Goal: Task Accomplishment & Management: Complete application form

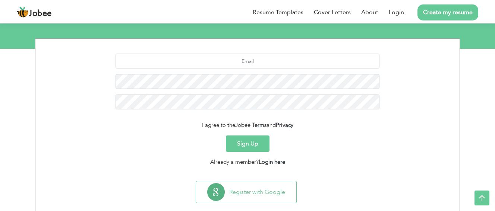
scroll to position [83, 0]
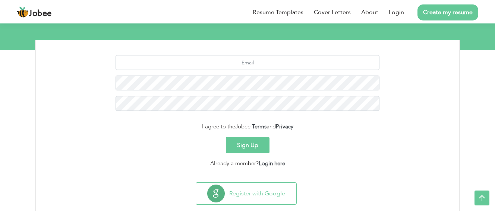
click at [169, 160] on div "Already a member? Login here" at bounding box center [247, 164] width 413 height 9
click at [252, 146] on button "Sign Up" at bounding box center [248, 145] width 44 height 16
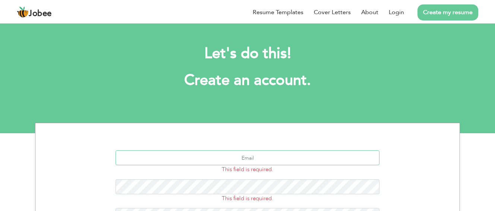
click at [253, 153] on input "text" at bounding box center [248, 158] width 264 height 15
click at [231, 153] on input "text" at bounding box center [248, 158] width 264 height 15
click at [231, 155] on input "text" at bounding box center [248, 158] width 264 height 15
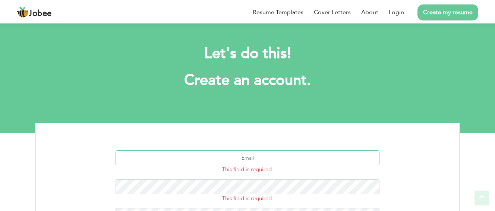
scroll to position [127, 0]
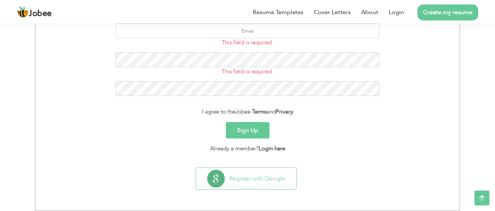
click at [253, 126] on button "Sign Up" at bounding box center [248, 130] width 44 height 16
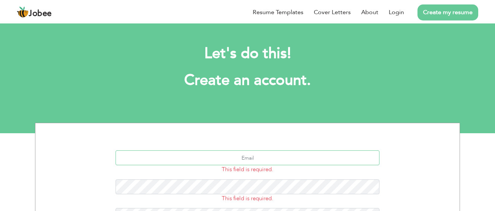
click at [203, 158] on input "text" at bounding box center [248, 158] width 264 height 15
type input "sabahatimranimranhayat@gmil.com"
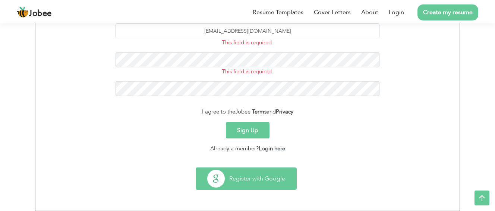
click at [239, 179] on button "Register with Google" at bounding box center [246, 179] width 100 height 22
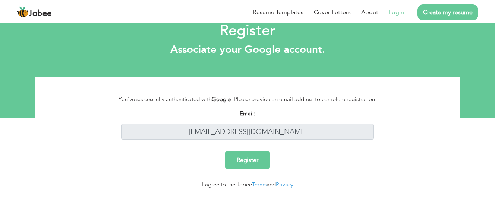
scroll to position [23, 0]
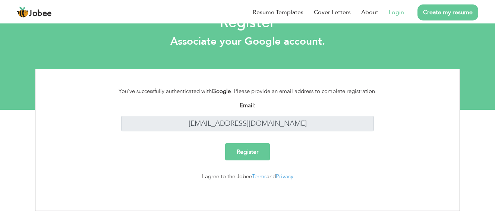
click at [479, 125] on div "You've successfully authenticated with Google . Please provide an email address…" at bounding box center [247, 140] width 495 height 142
click at [453, 13] on link "Create my resume" at bounding box center [448, 12] width 61 height 16
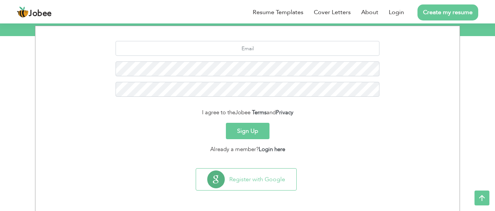
scroll to position [98, 0]
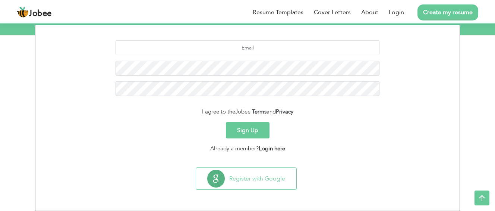
click at [266, 147] on link "Login here" at bounding box center [272, 148] width 26 height 7
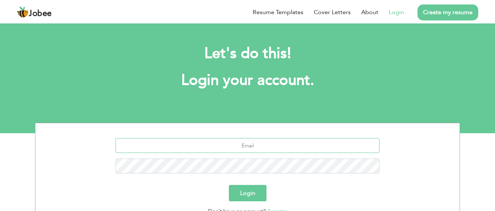
click at [259, 142] on input "text" at bounding box center [248, 145] width 264 height 15
type input "[EMAIL_ADDRESS][DOMAIN_NAME]"
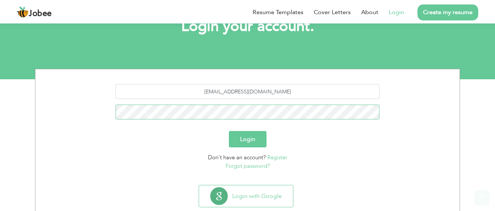
scroll to position [72, 0]
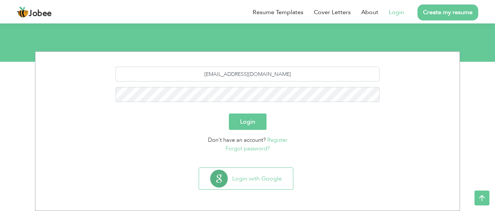
click at [245, 121] on button "Login" at bounding box center [248, 122] width 38 height 16
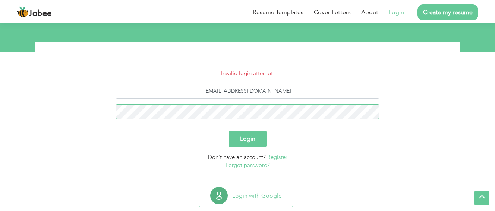
scroll to position [98, 0]
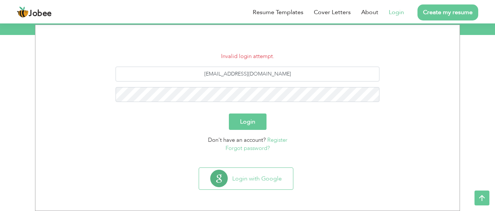
click at [246, 120] on button "Login" at bounding box center [248, 122] width 38 height 16
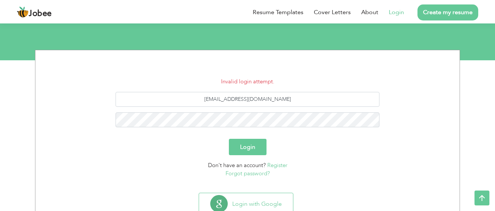
scroll to position [75, 0]
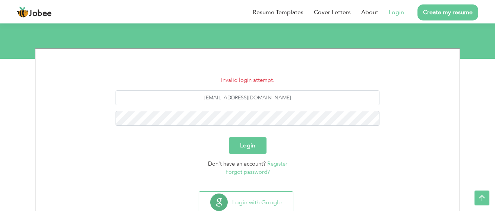
click at [253, 148] on button "Login" at bounding box center [248, 146] width 38 height 16
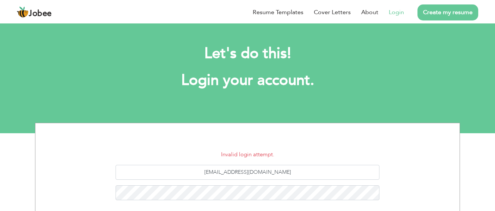
click at [401, 82] on h1 "Login your account." at bounding box center [247, 80] width 403 height 19
click at [400, 76] on h1 "Login your account." at bounding box center [247, 80] width 403 height 19
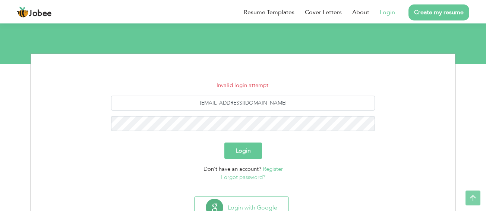
scroll to position [75, 0]
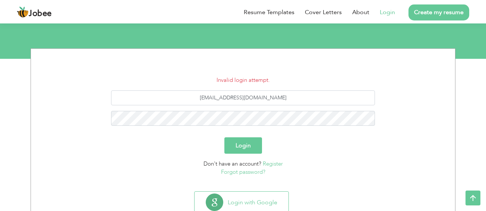
click at [433, 4] on link "Create my resume" at bounding box center [439, 12] width 61 height 16
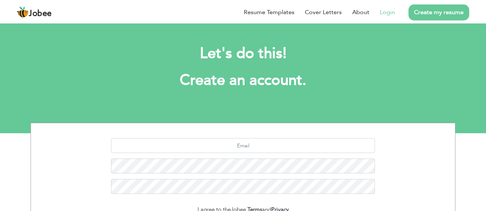
click at [393, 8] on link "Login" at bounding box center [387, 12] width 15 height 9
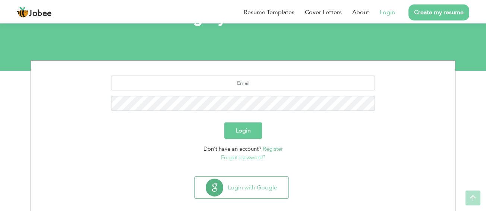
scroll to position [72, 0]
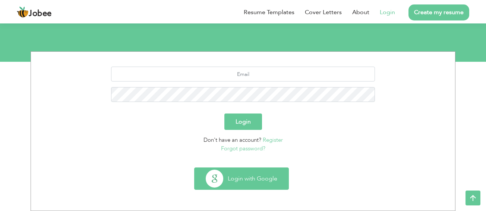
click at [234, 172] on button "Login with Google" at bounding box center [242, 179] width 94 height 22
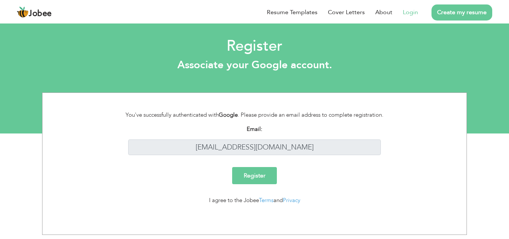
click at [263, 177] on input "Register" at bounding box center [254, 175] width 45 height 17
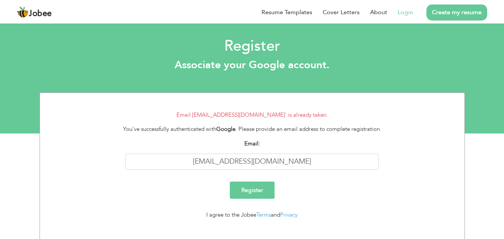
click at [263, 182] on input "Register" at bounding box center [252, 190] width 45 height 17
click at [446, 16] on link "Create my resume" at bounding box center [456, 12] width 61 height 16
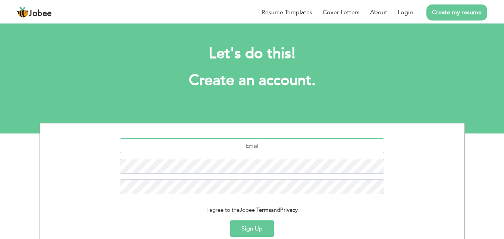
click at [267, 149] on input "text" at bounding box center [252, 145] width 264 height 15
type input "[EMAIL_ADDRESS][DOMAIN_NAME]"
click at [237, 179] on div "[EMAIL_ADDRESS][DOMAIN_NAME]" at bounding box center [251, 169] width 413 height 62
click at [237, 233] on button "Sign Up" at bounding box center [252, 228] width 44 height 16
